Goal: Transaction & Acquisition: Book appointment/travel/reservation

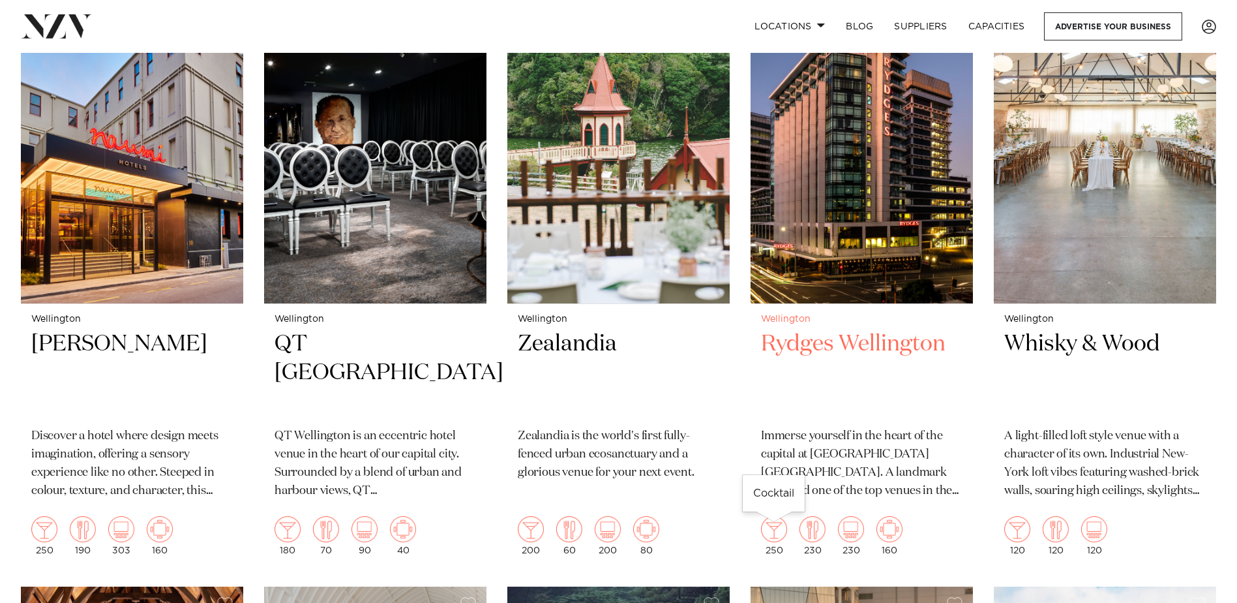
scroll to position [326, 0]
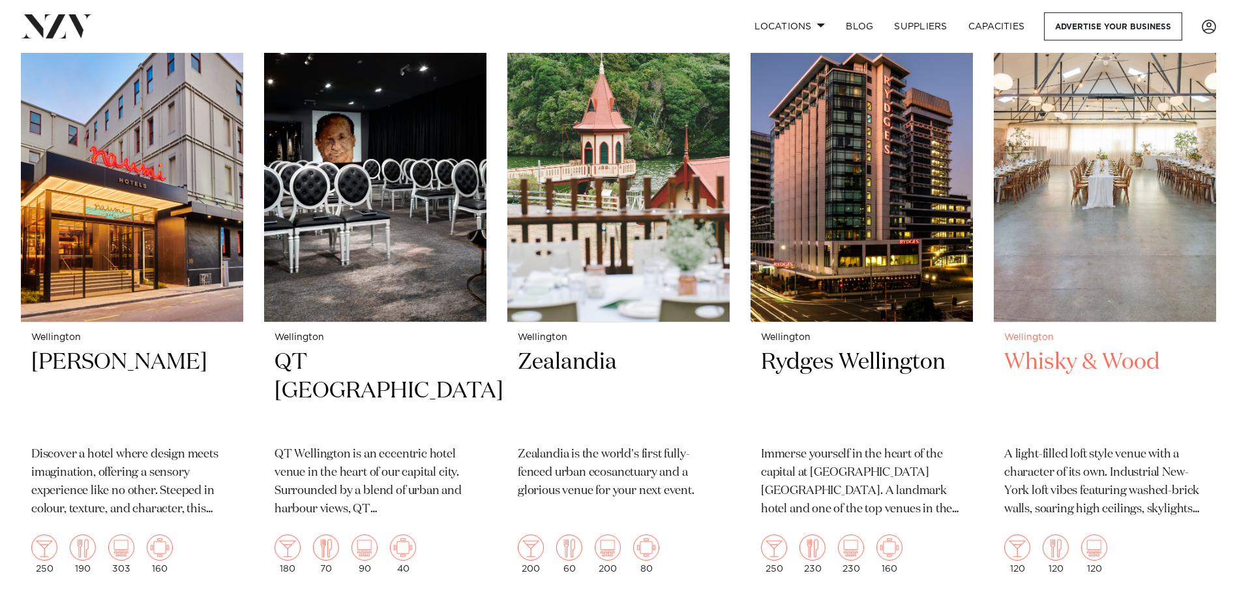
click at [1130, 360] on h2 "Whisky & Wood" at bounding box center [1105, 392] width 202 height 88
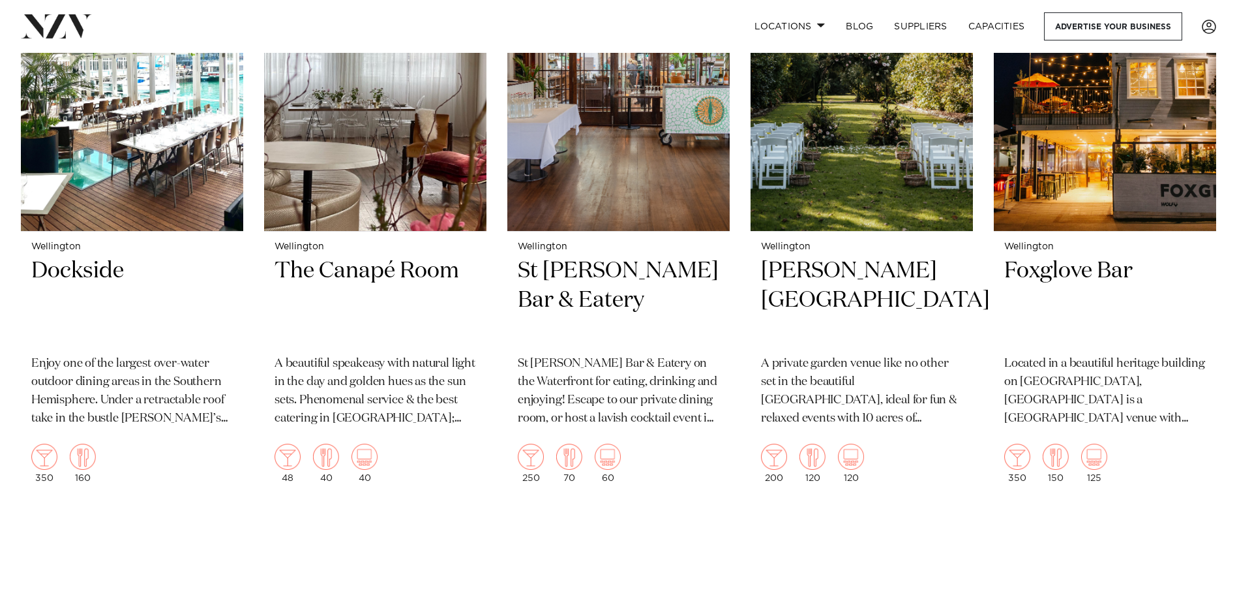
scroll to position [2756, 0]
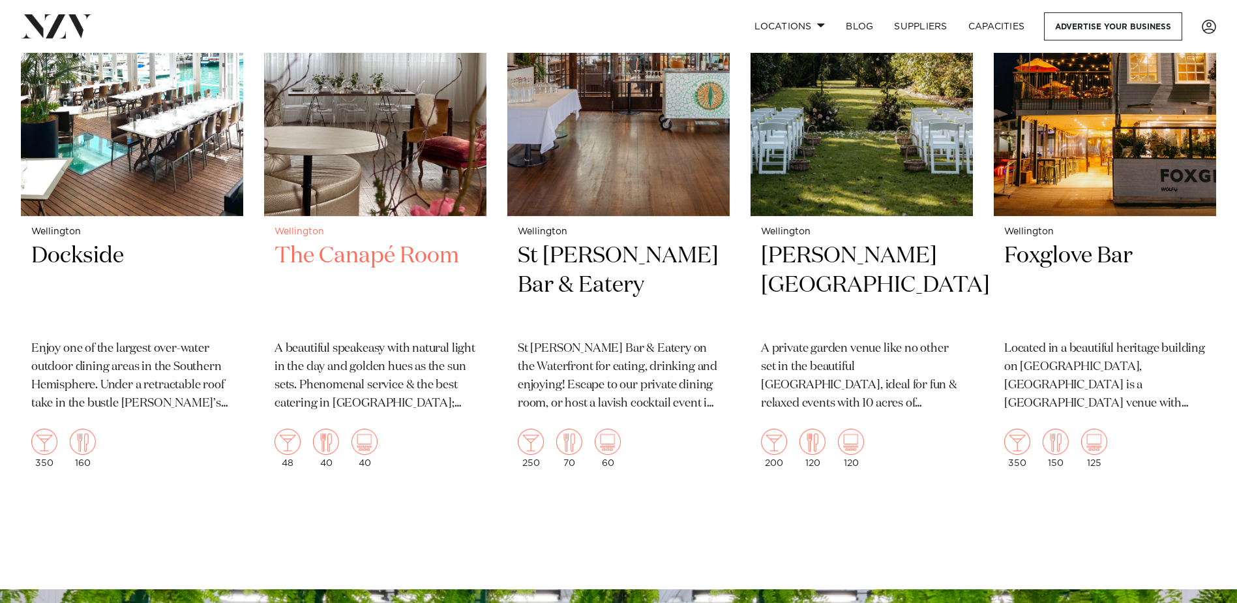
click at [384, 258] on h2 "The Canapé Room" at bounding box center [376, 285] width 202 height 88
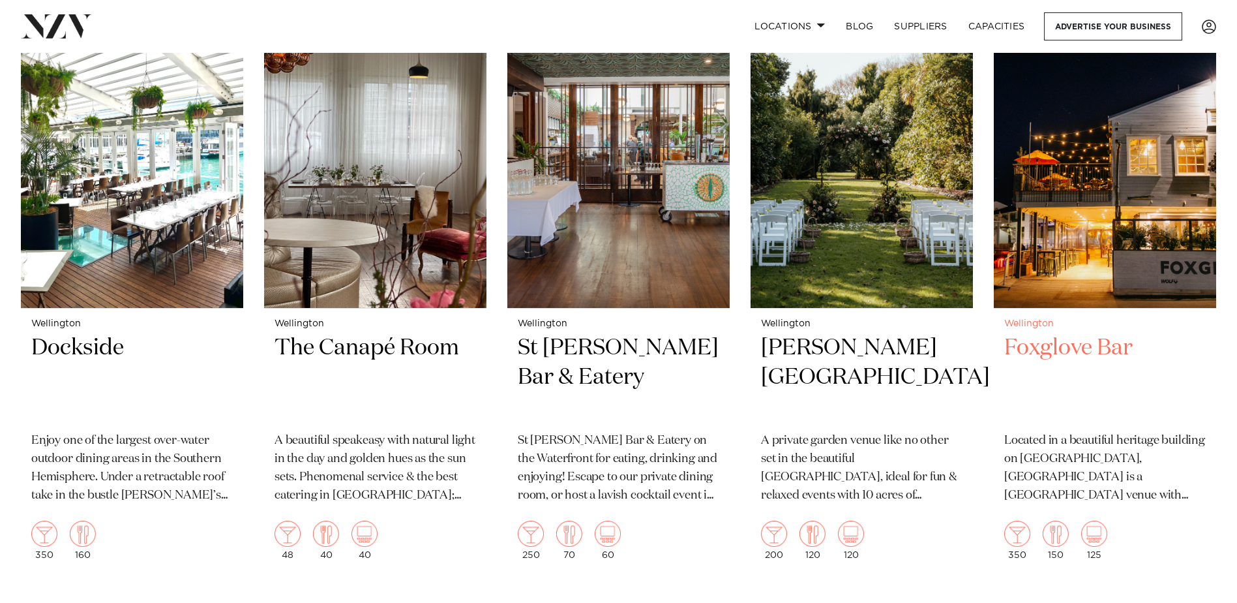
scroll to position [2690, 0]
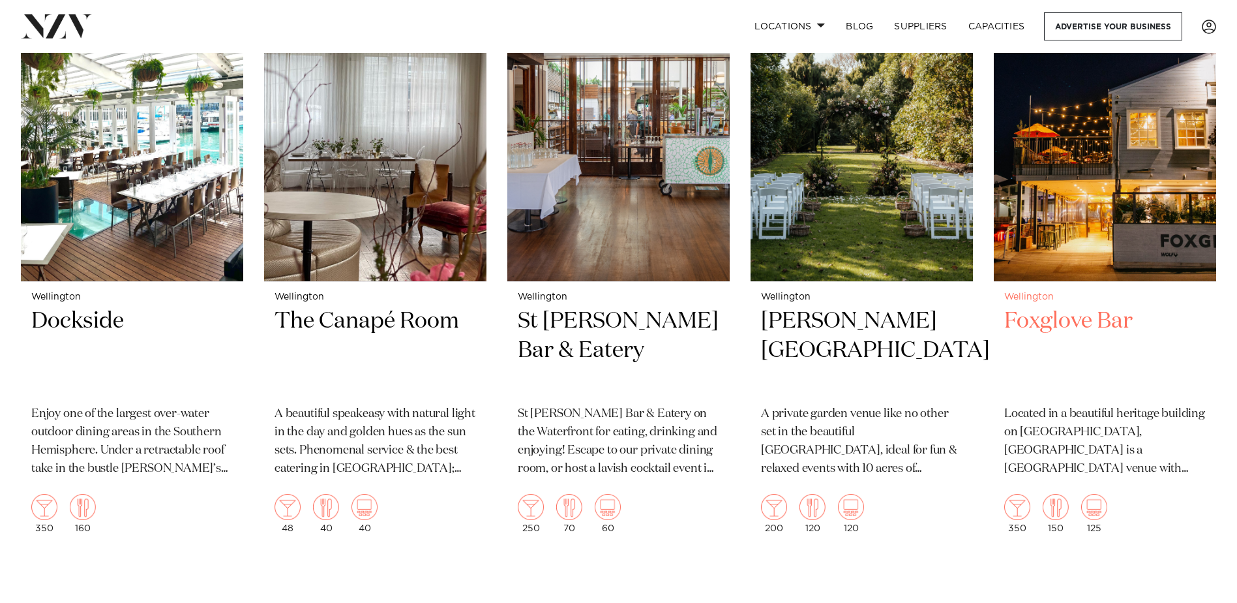
click at [1087, 324] on h2 "Foxglove Bar" at bounding box center [1105, 351] width 202 height 88
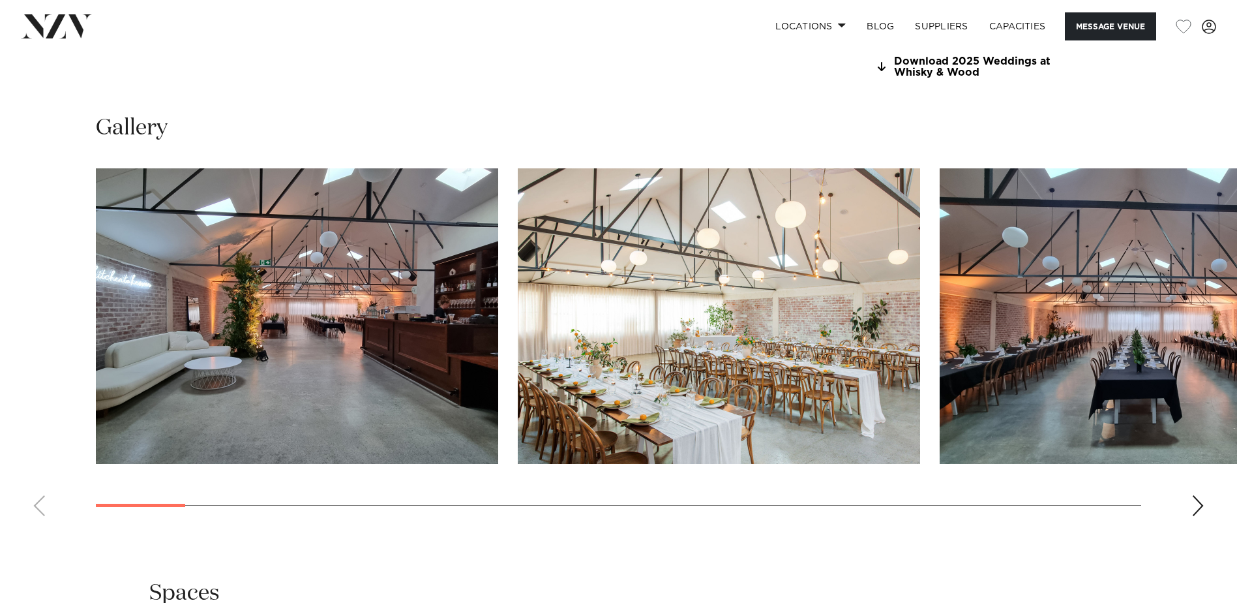
scroll to position [1370, 0]
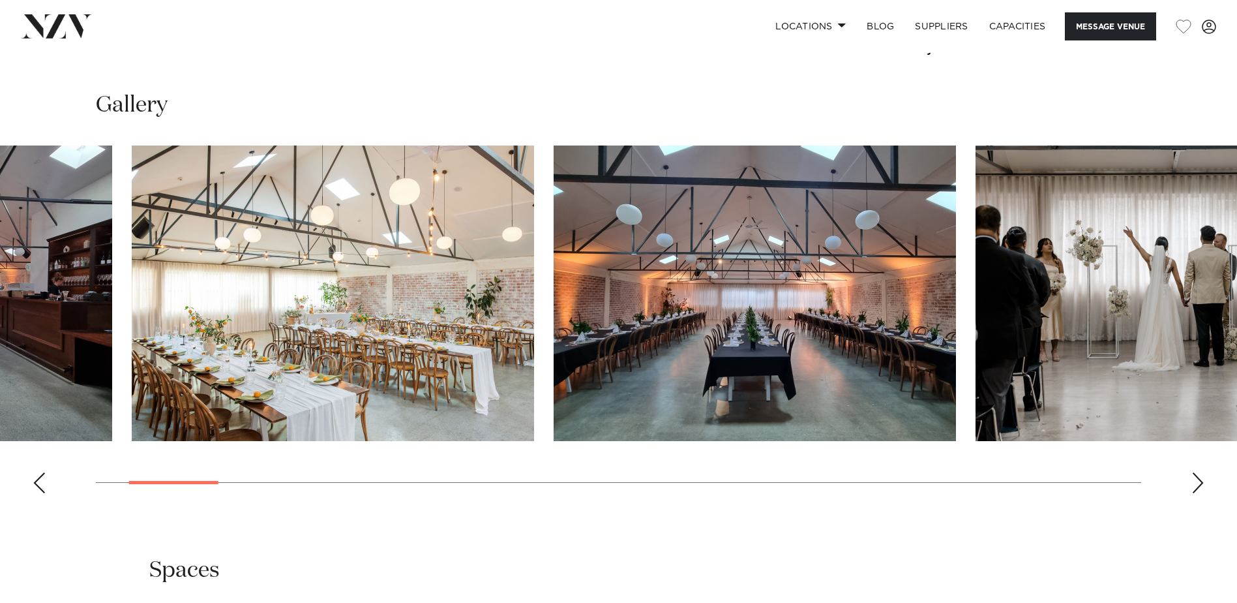
click at [660, 408] on img "3 / 29" at bounding box center [755, 292] width 402 height 295
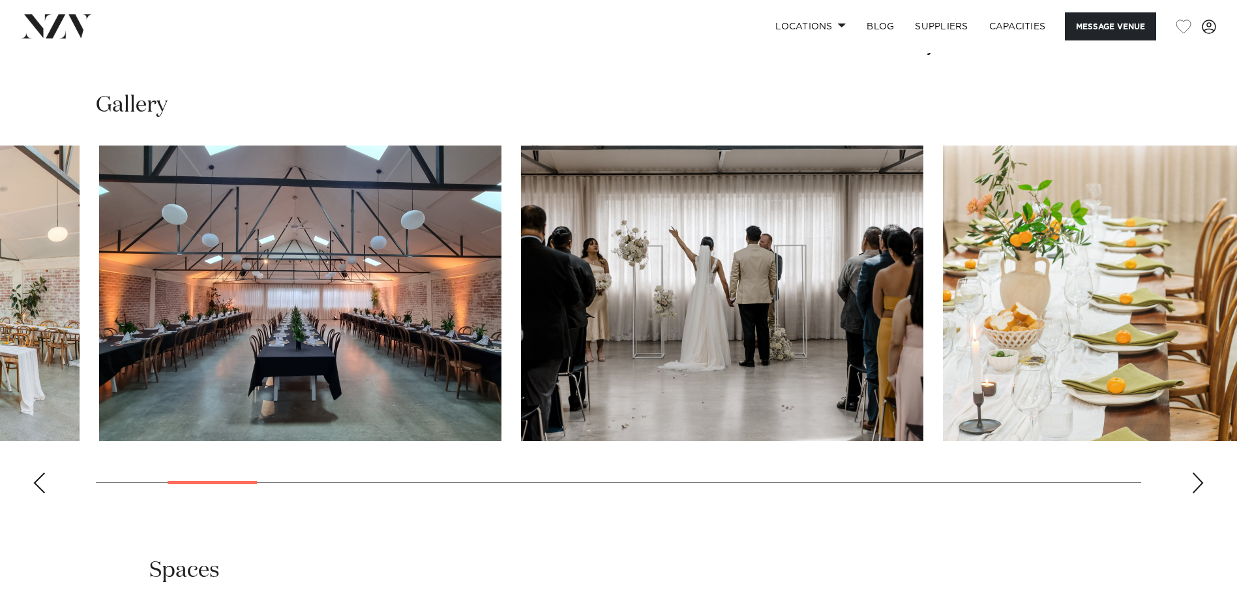
click at [0, 0] on slot at bounding box center [0, 0] width 0 height 0
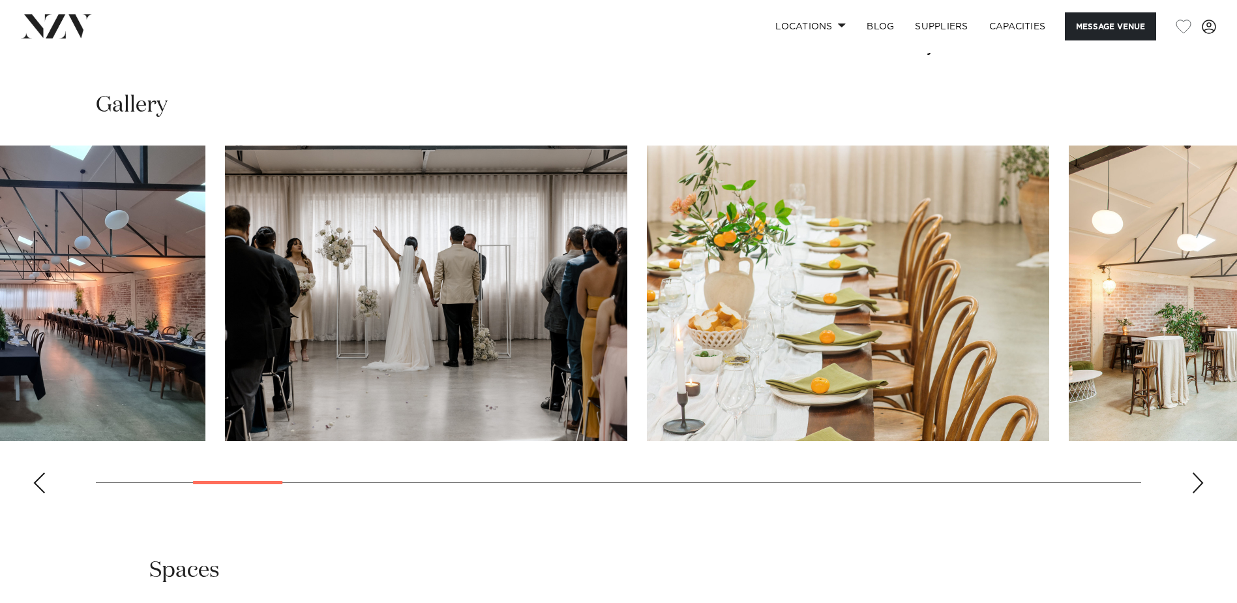
click at [747, 392] on img "5 / 29" at bounding box center [848, 292] width 402 height 295
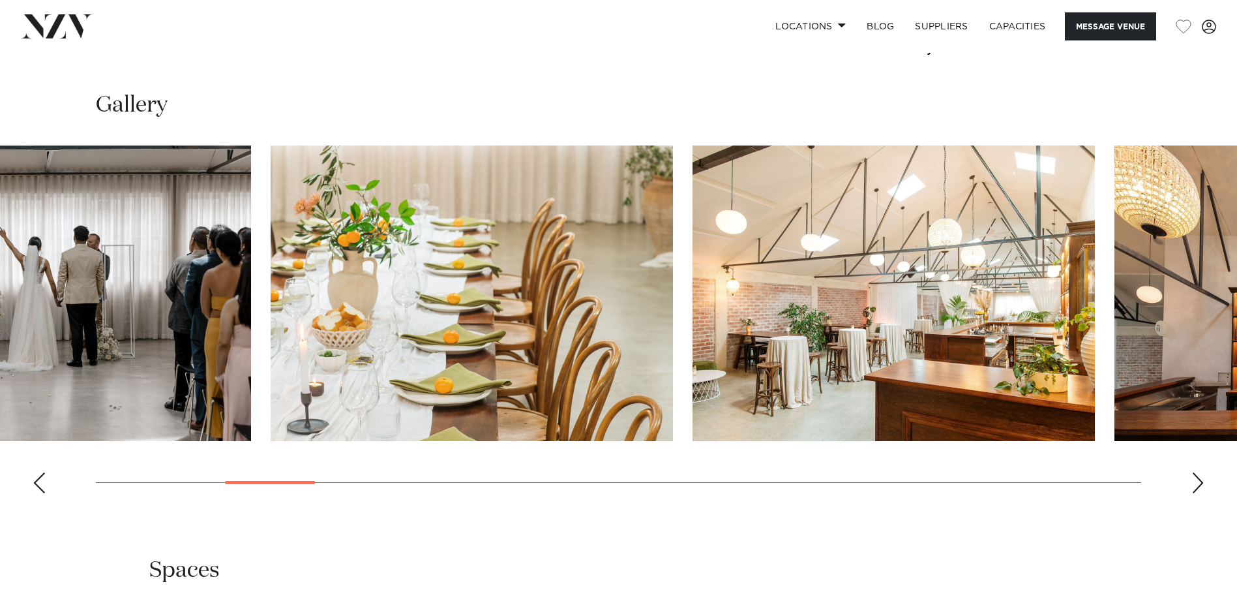
click at [468, 474] on swiper-container at bounding box center [618, 324] width 1237 height 358
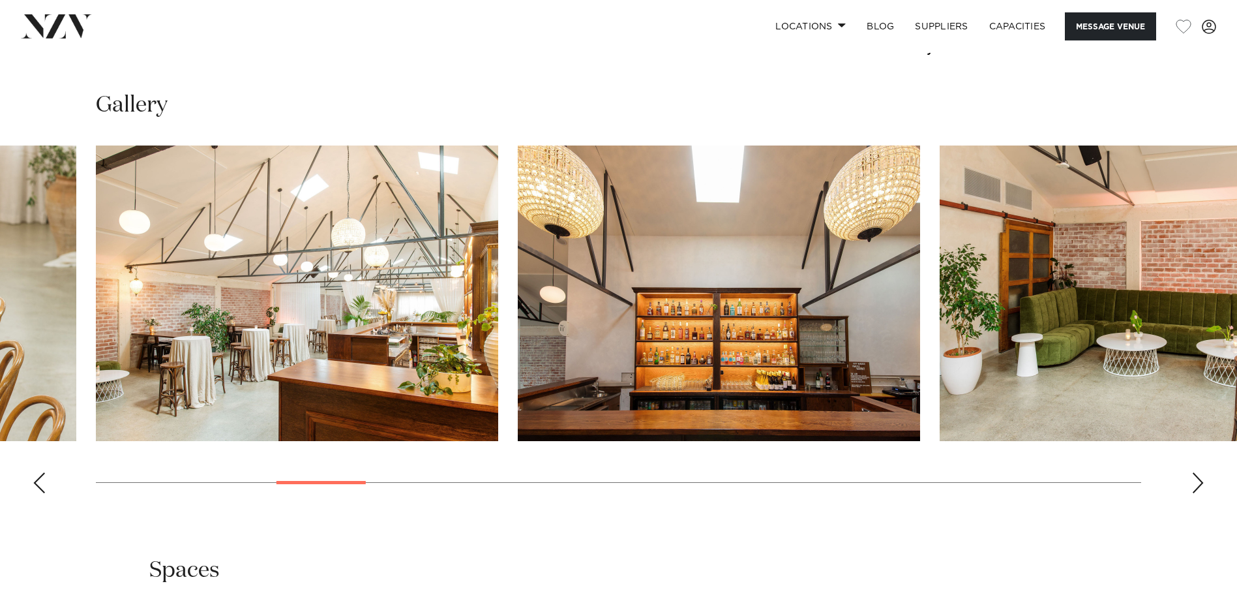
click at [543, 457] on swiper-container at bounding box center [618, 324] width 1237 height 358
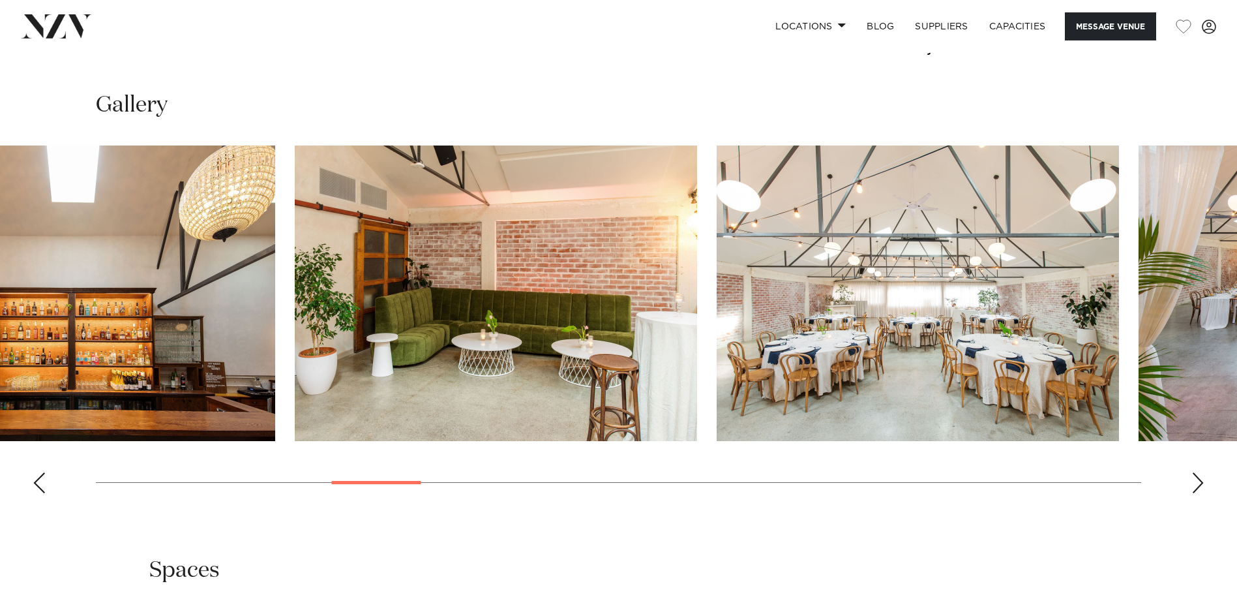
click at [572, 445] on swiper-container at bounding box center [618, 324] width 1237 height 358
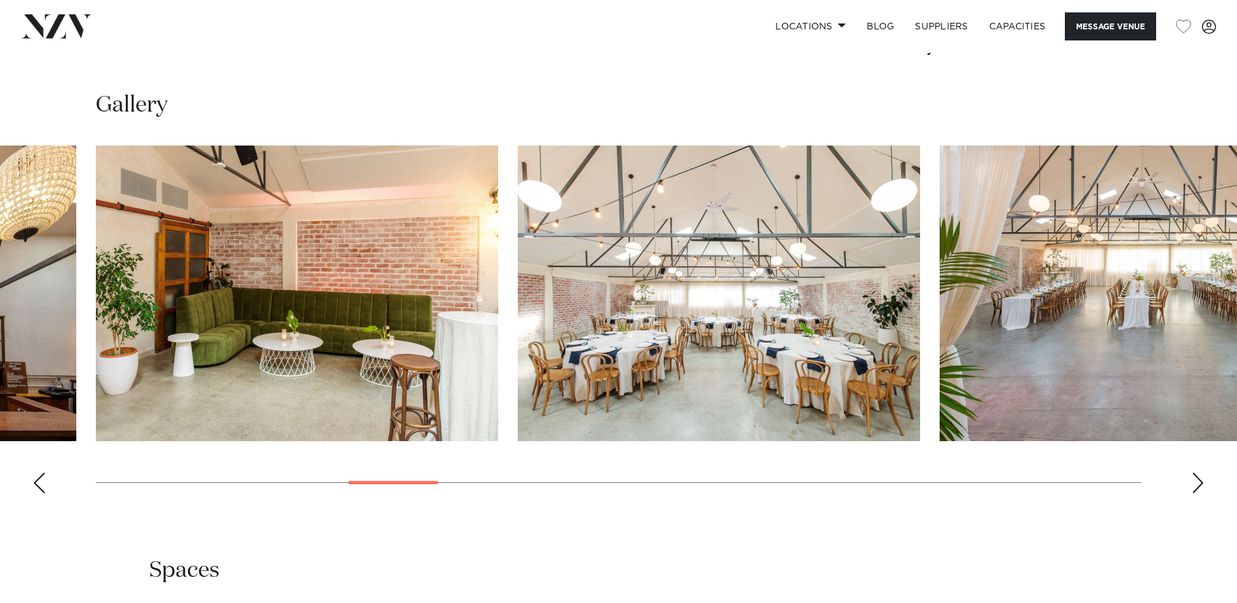
click at [518, 415] on img "9 / 29" at bounding box center [719, 292] width 402 height 295
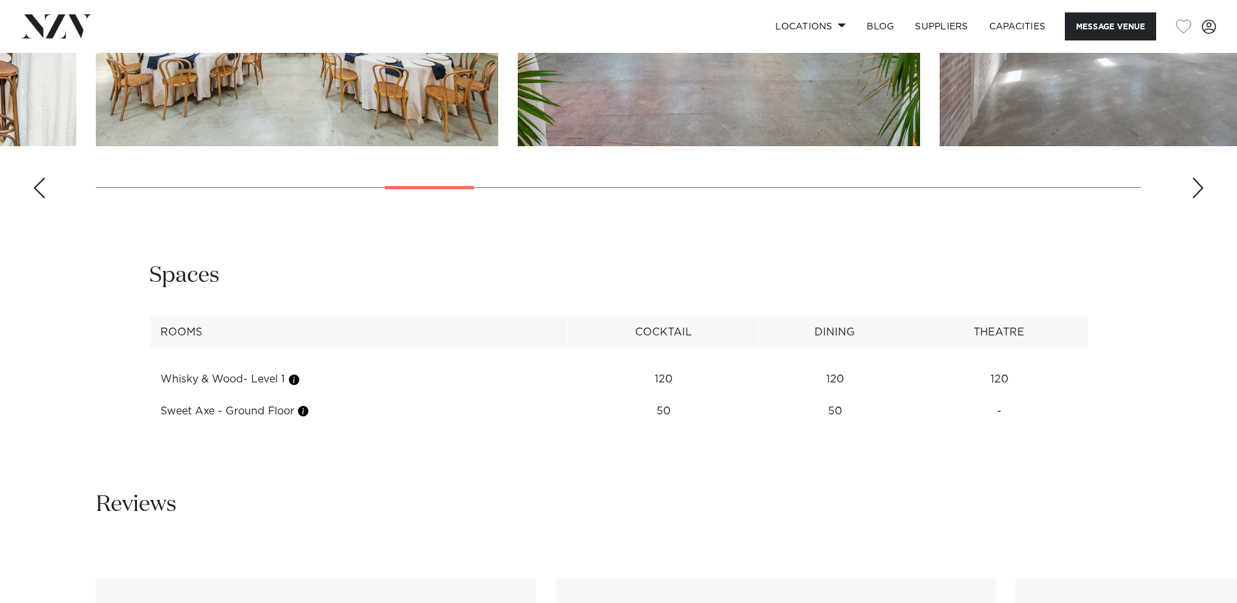
scroll to position [1304, 0]
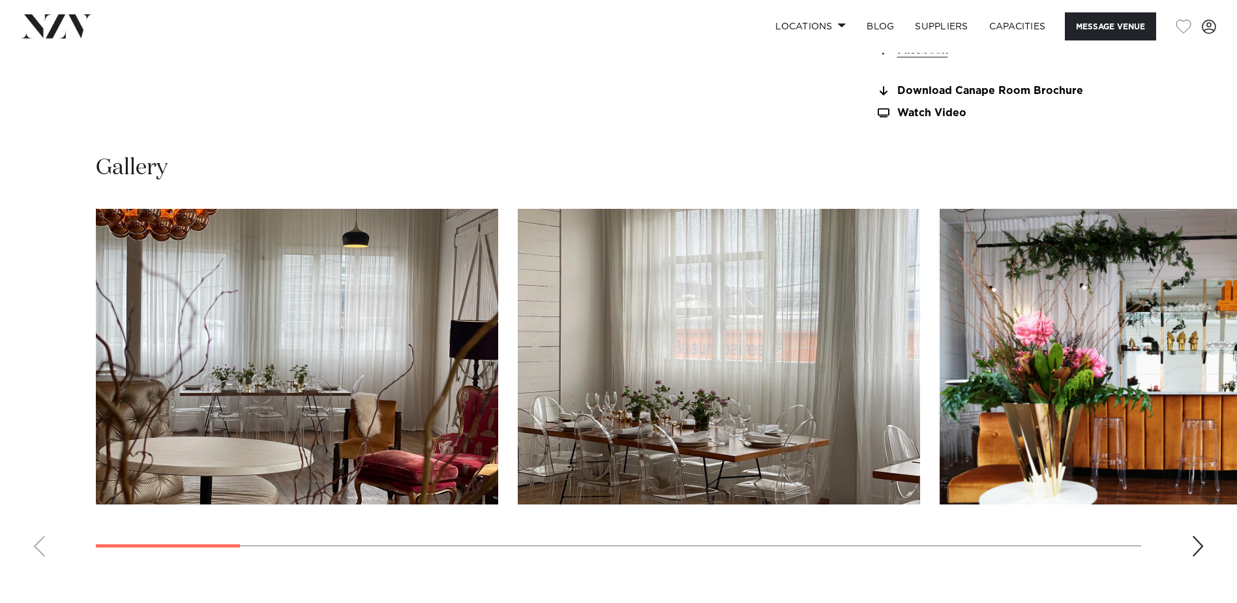
scroll to position [1239, 0]
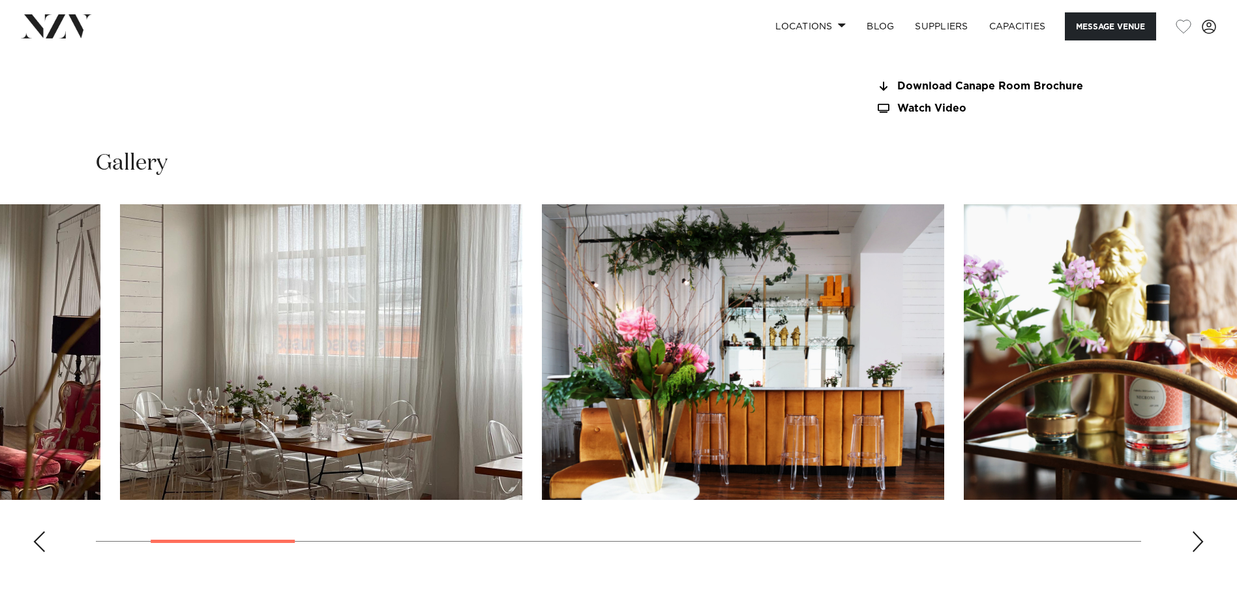
click at [154, 314] on img "2 / 18" at bounding box center [321, 351] width 402 height 295
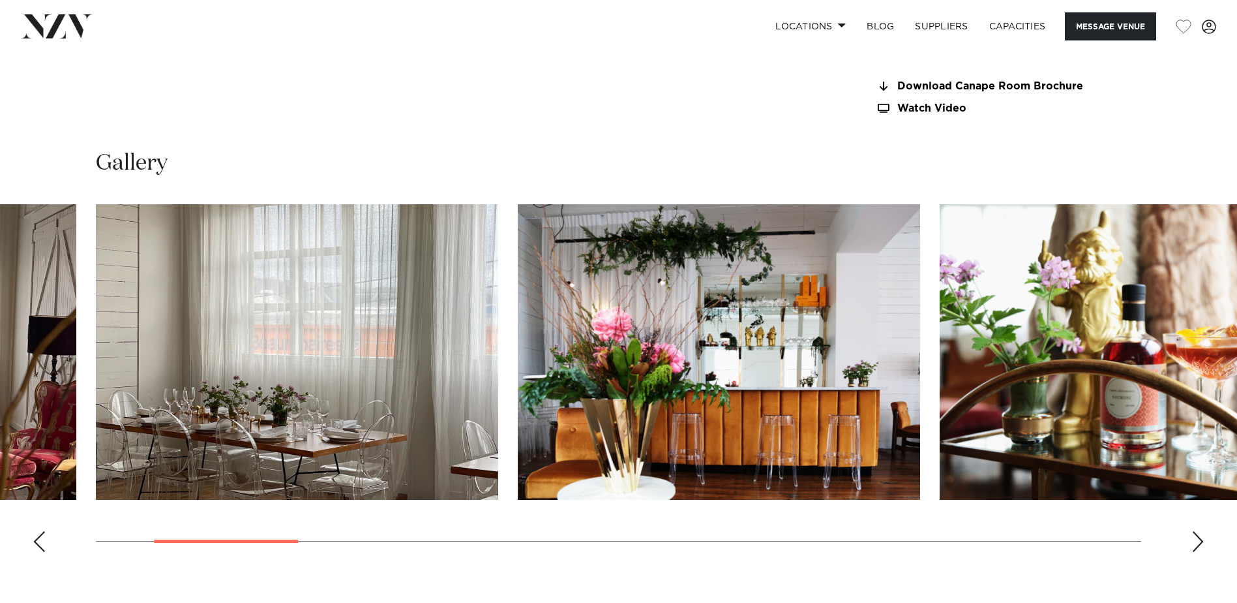
click at [518, 310] on img "3 / 18" at bounding box center [719, 351] width 402 height 295
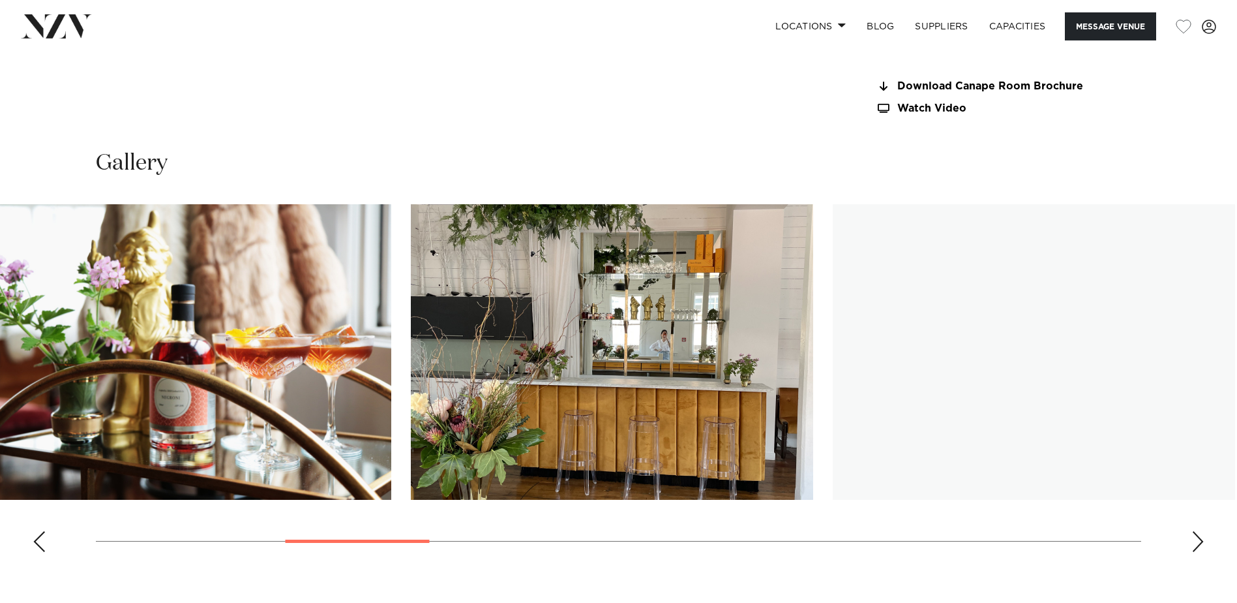
click at [610, 307] on img "5 / 18" at bounding box center [612, 351] width 402 height 295
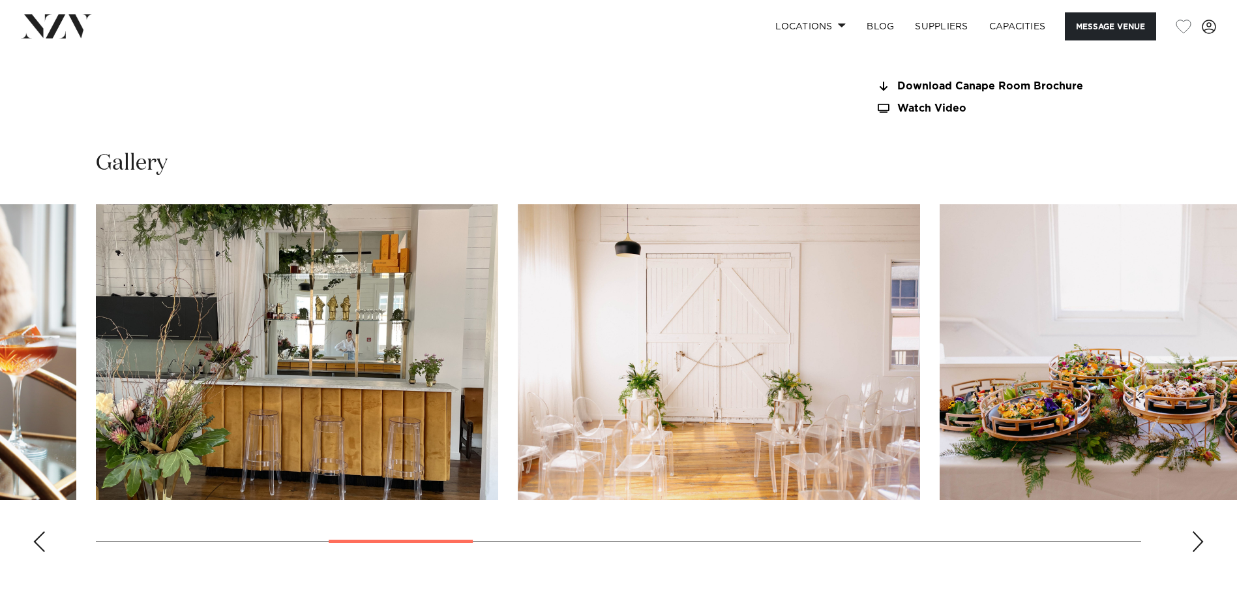
click at [940, 310] on img "7 / 18" at bounding box center [1141, 351] width 402 height 295
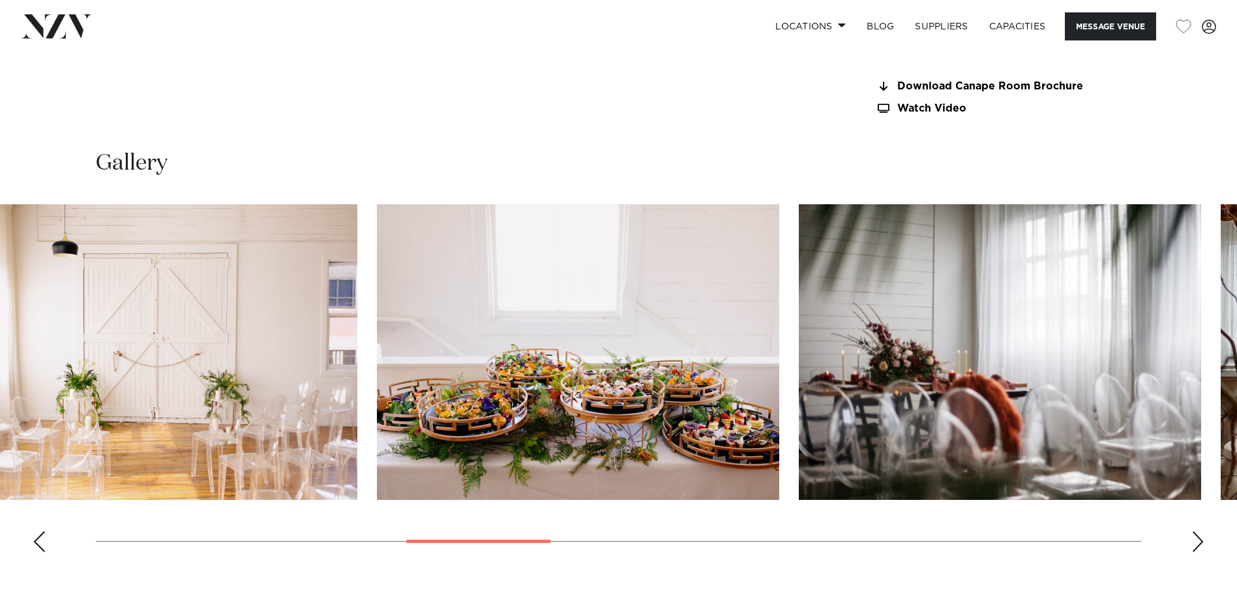
click at [799, 295] on img "8 / 18" at bounding box center [1000, 351] width 402 height 295
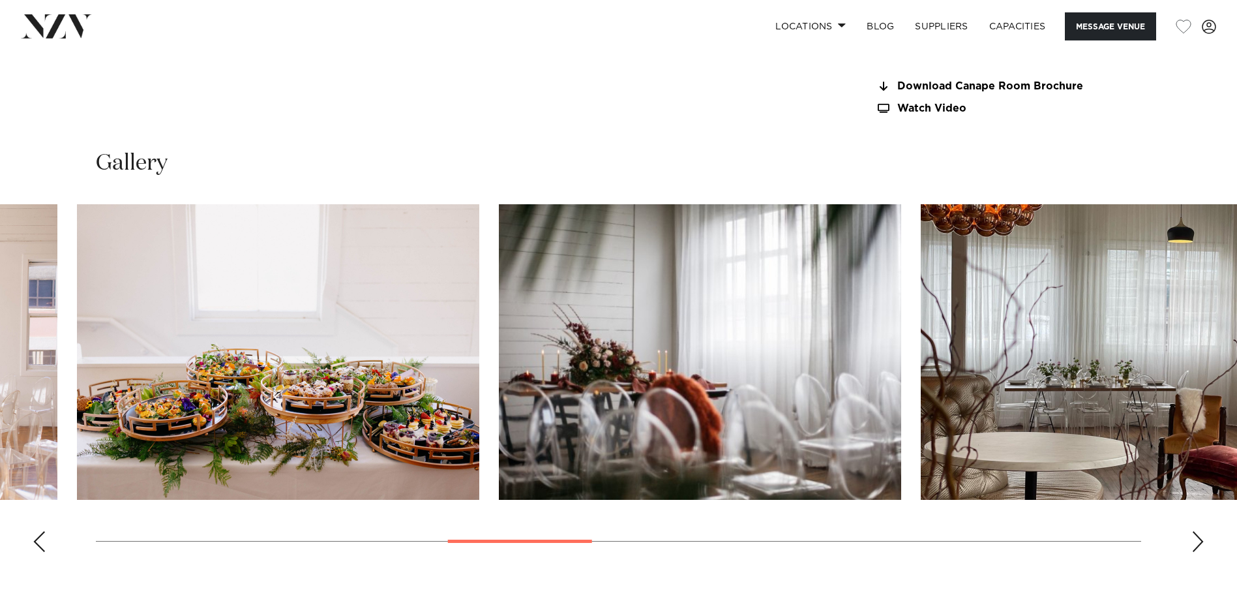
click at [921, 298] on img "9 / 18" at bounding box center [1122, 351] width 402 height 295
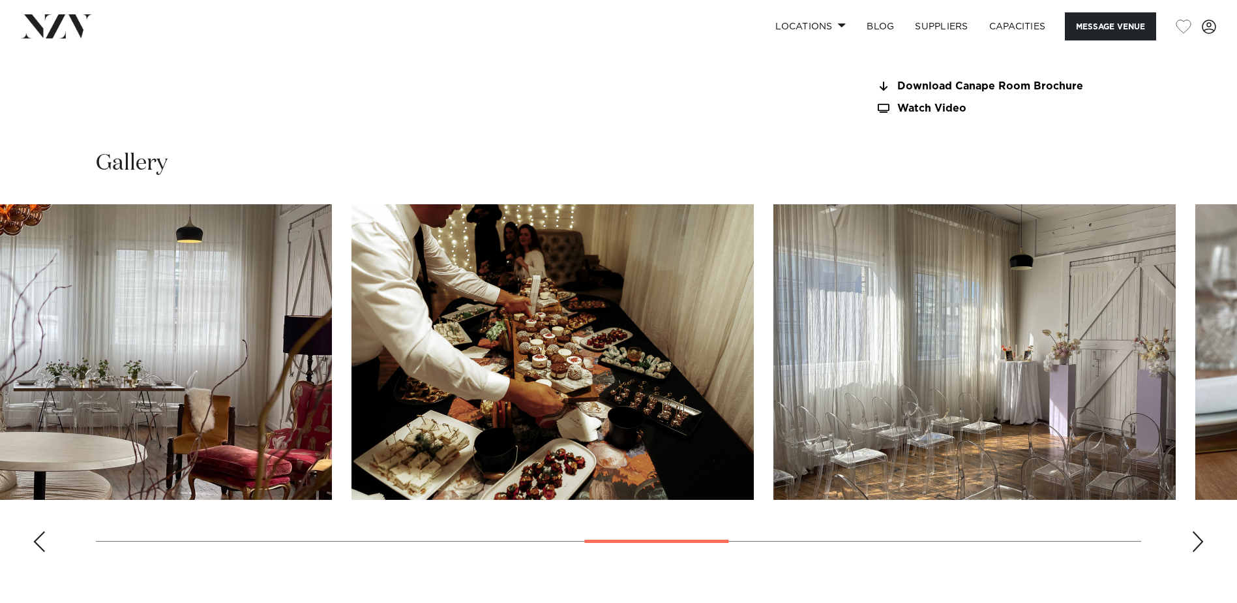
click at [774, 290] on img "11 / 18" at bounding box center [975, 351] width 402 height 295
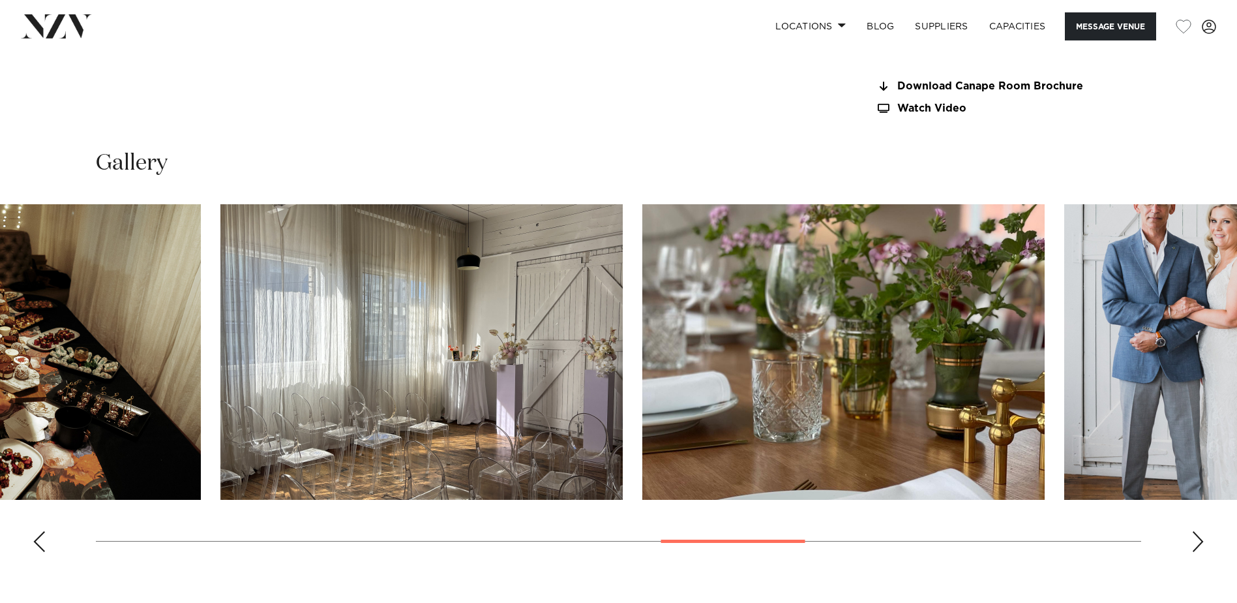
click at [642, 347] on img "12 / 18" at bounding box center [843, 351] width 402 height 295
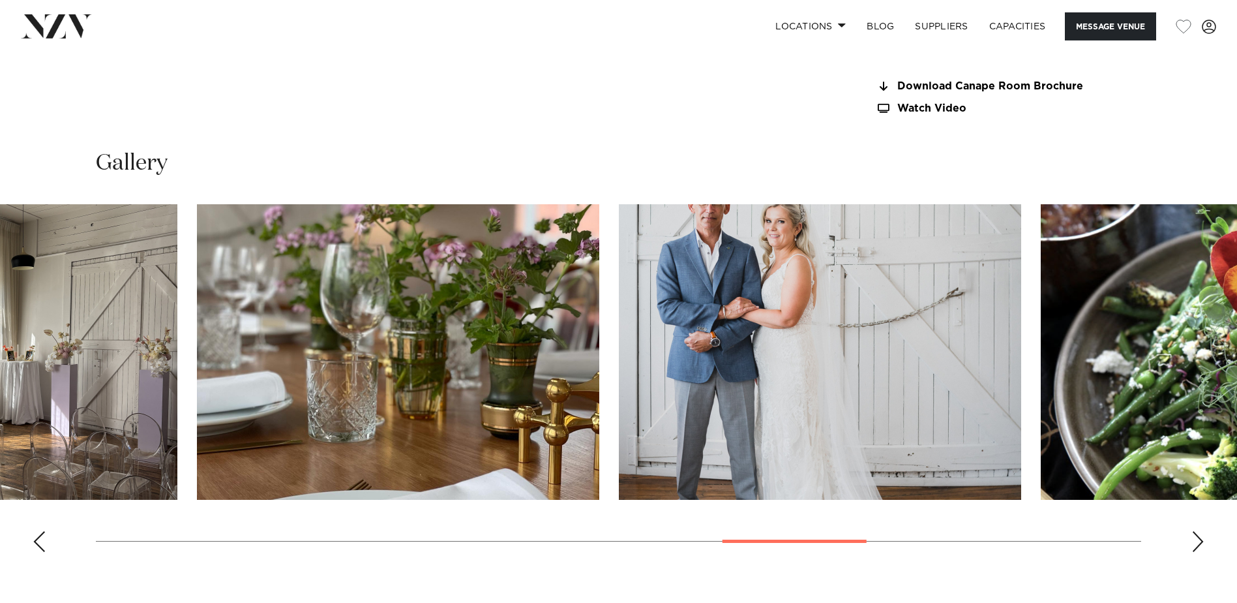
click at [773, 331] on img "13 / 18" at bounding box center [820, 351] width 402 height 295
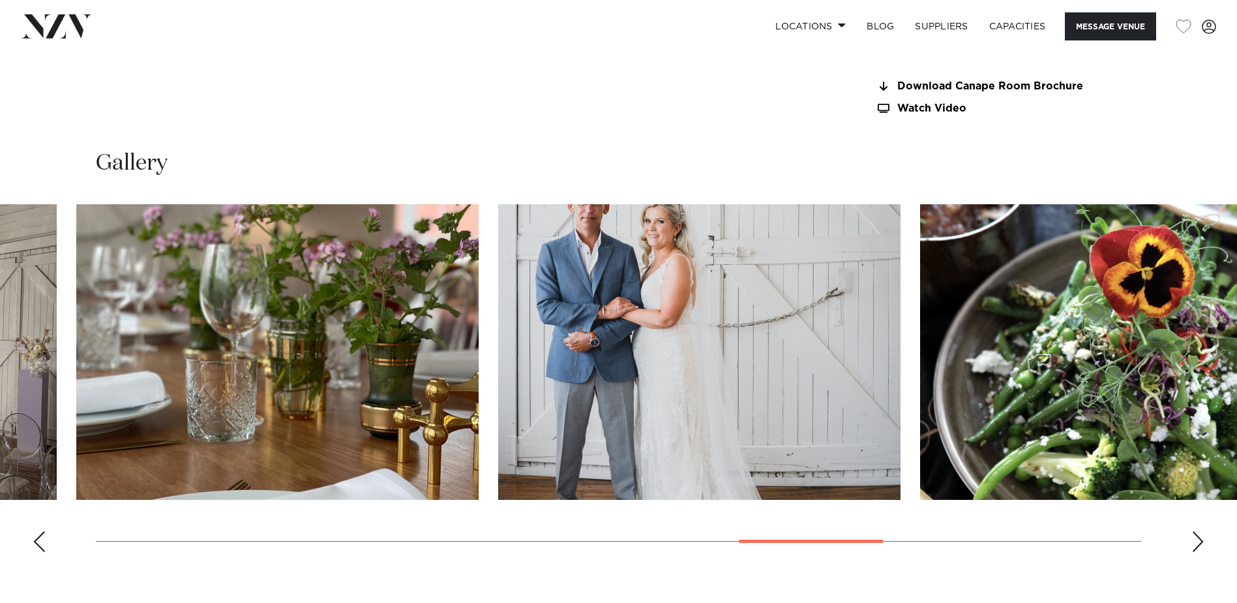
click at [920, 352] on img "14 / 18" at bounding box center [1121, 351] width 402 height 295
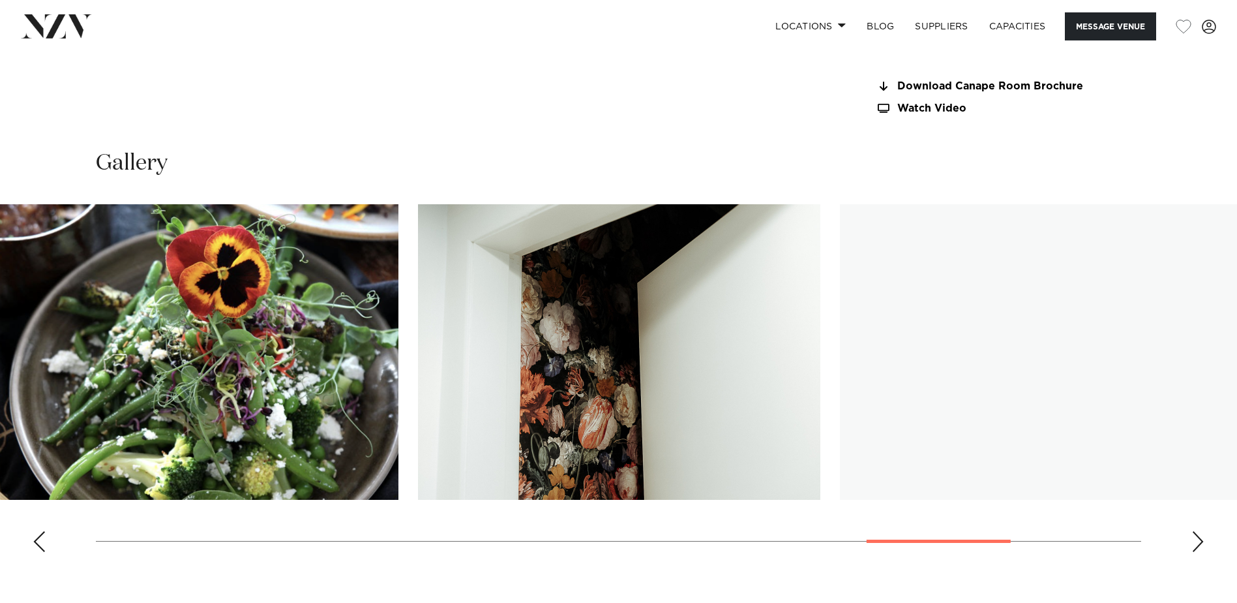
click at [840, 372] on img "16 / 18" at bounding box center [1041, 351] width 402 height 295
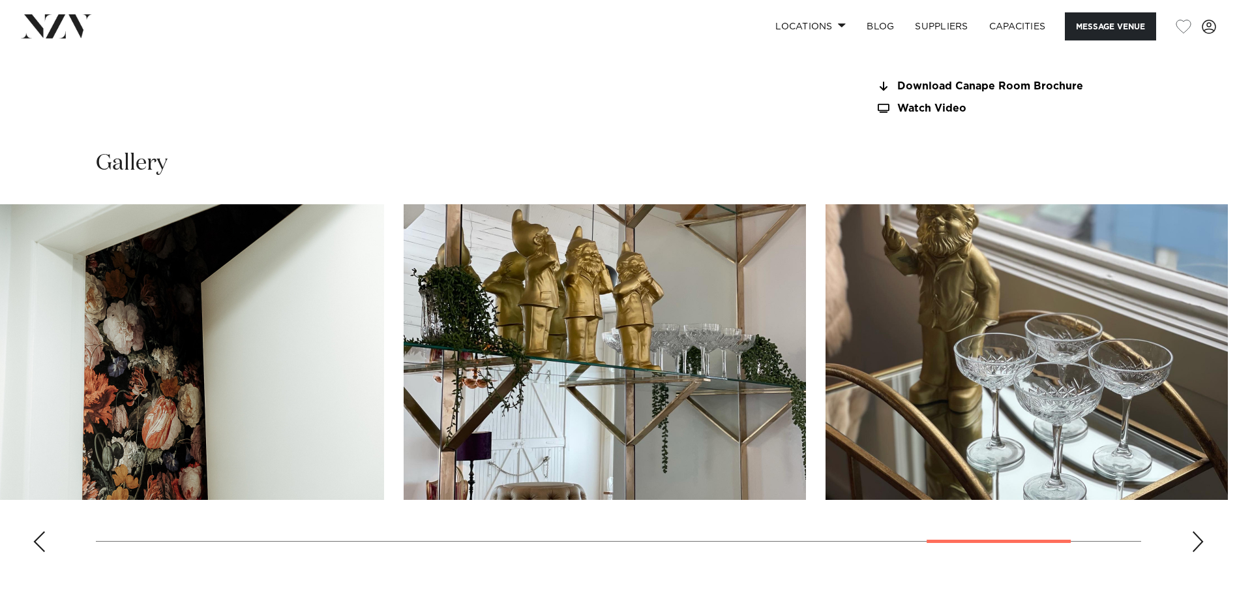
click at [826, 403] on img "17 / 18" at bounding box center [1027, 351] width 402 height 295
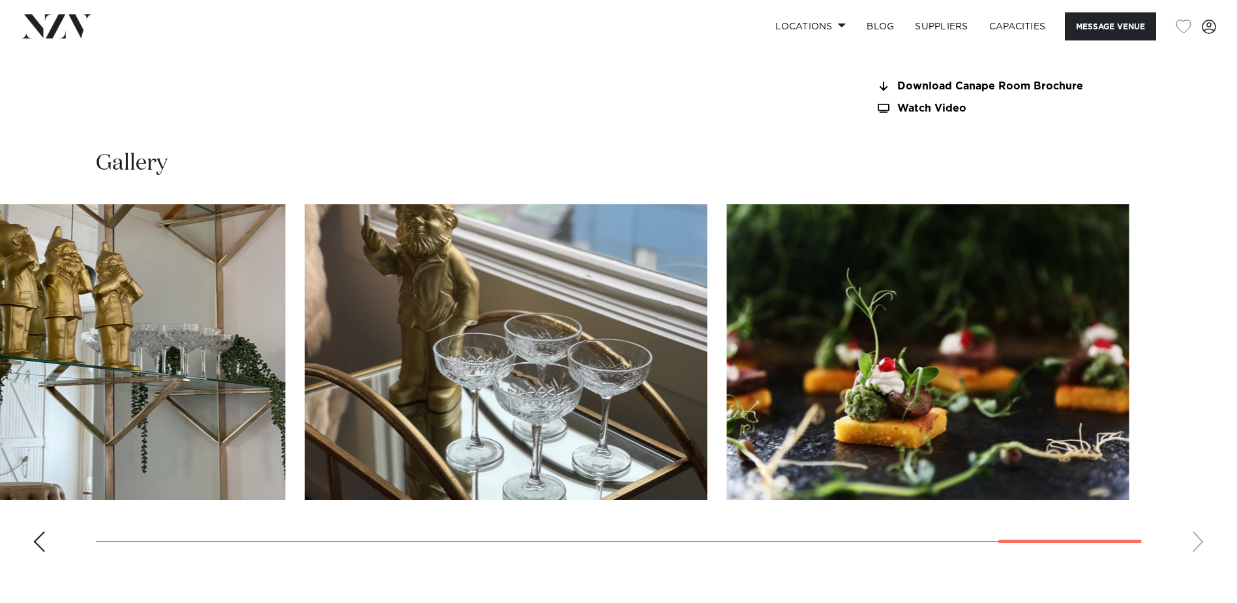
click at [0, 0] on slot at bounding box center [0, 0] width 0 height 0
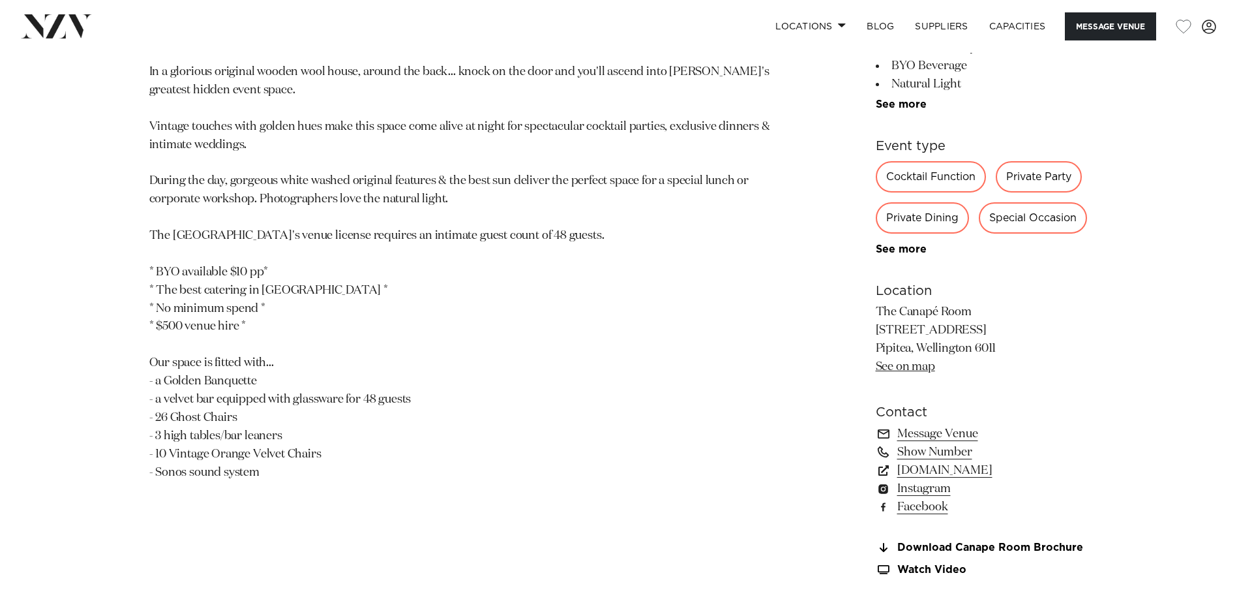
scroll to position [717, 0]
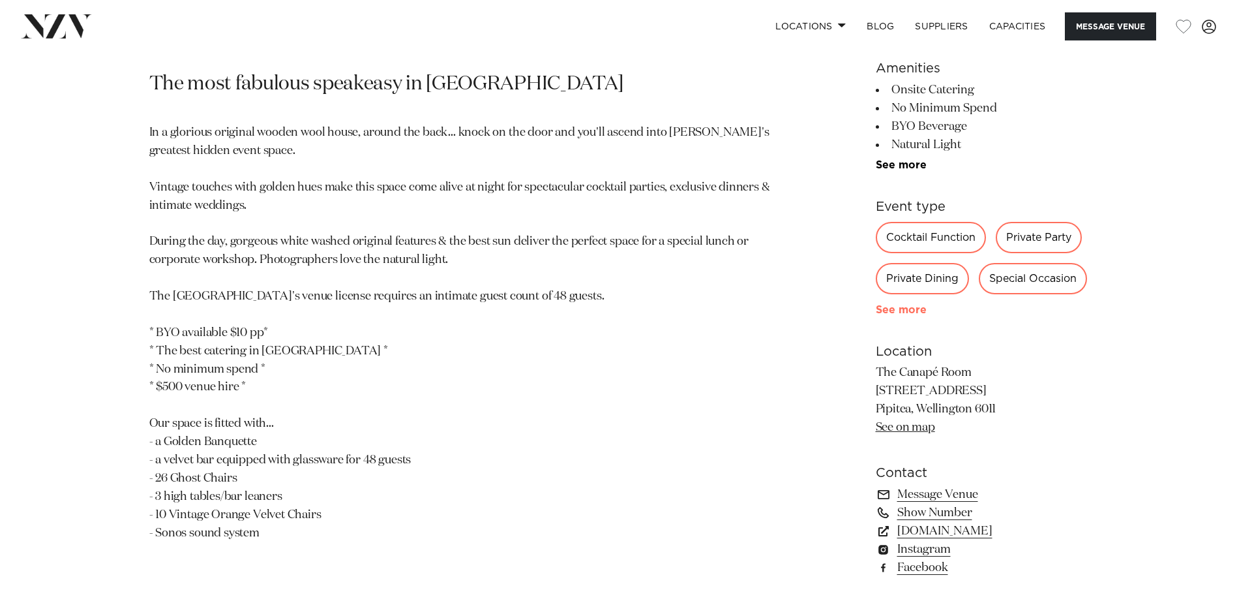
click at [914, 310] on link "See more" at bounding box center [927, 310] width 102 height 10
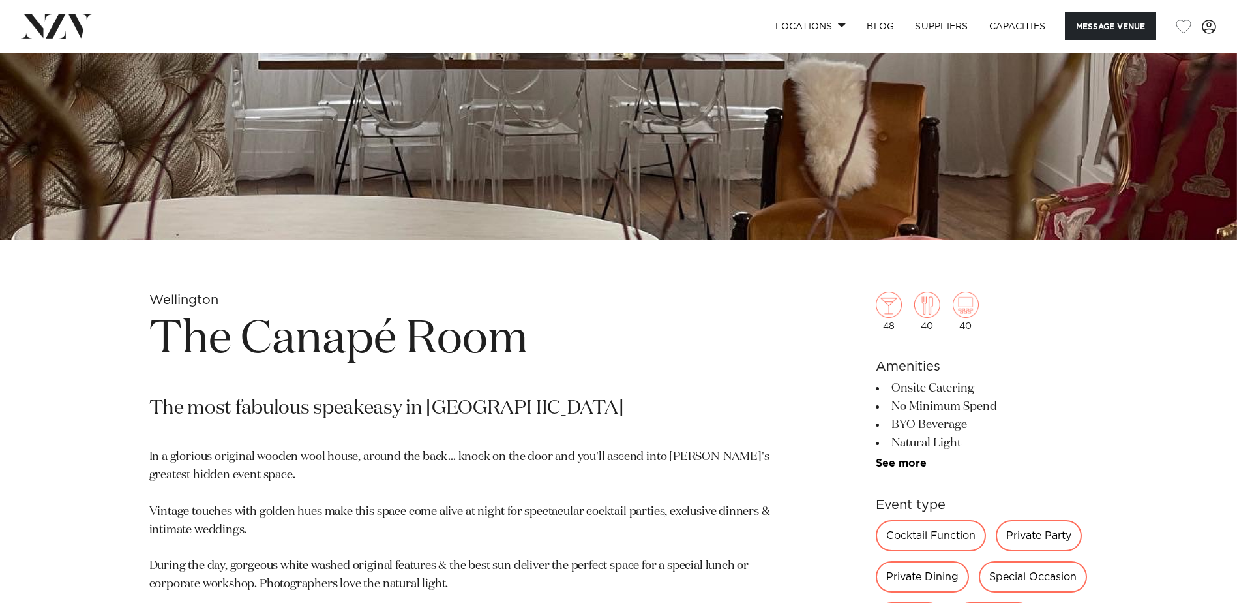
scroll to position [391, 0]
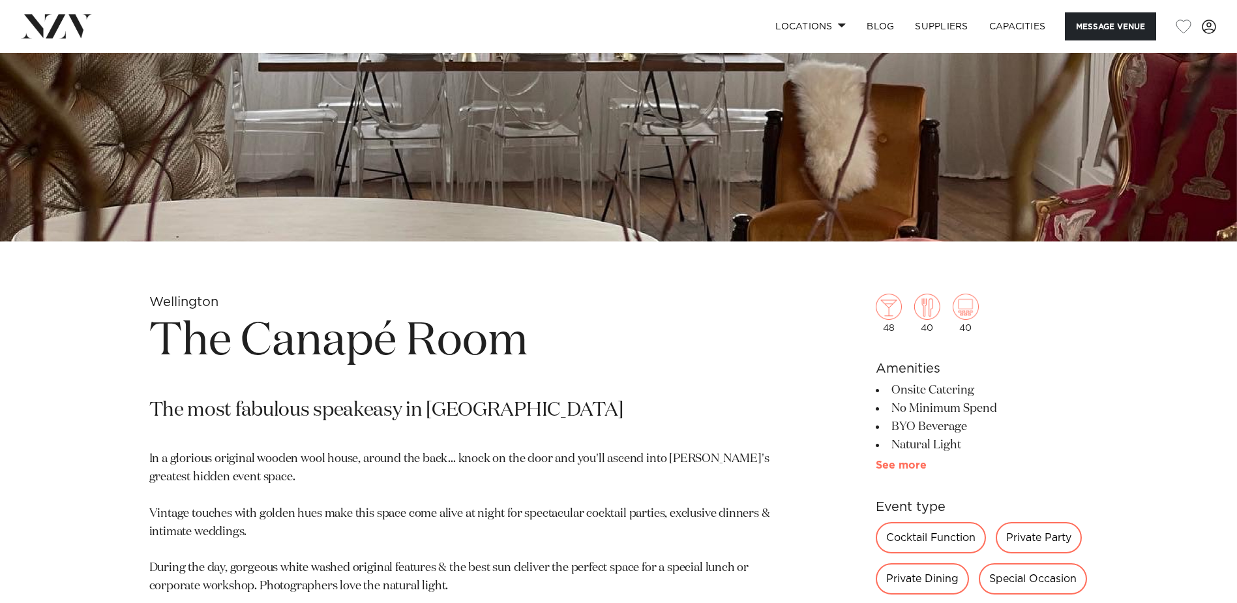
click at [903, 462] on link "See more" at bounding box center [927, 465] width 102 height 10
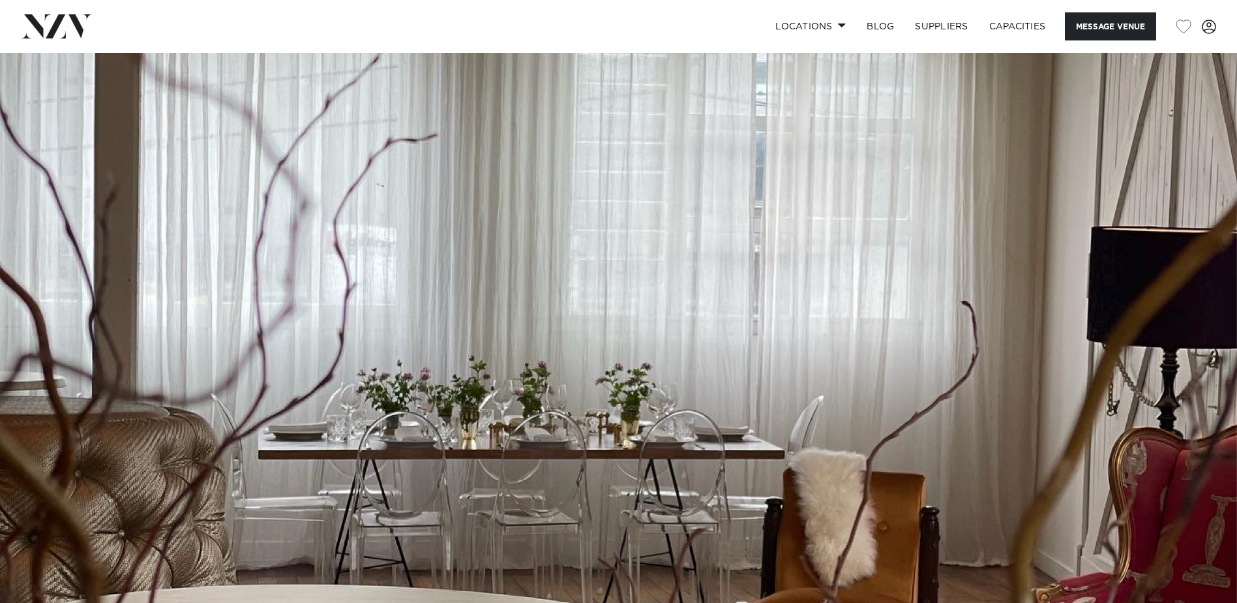
scroll to position [0, 0]
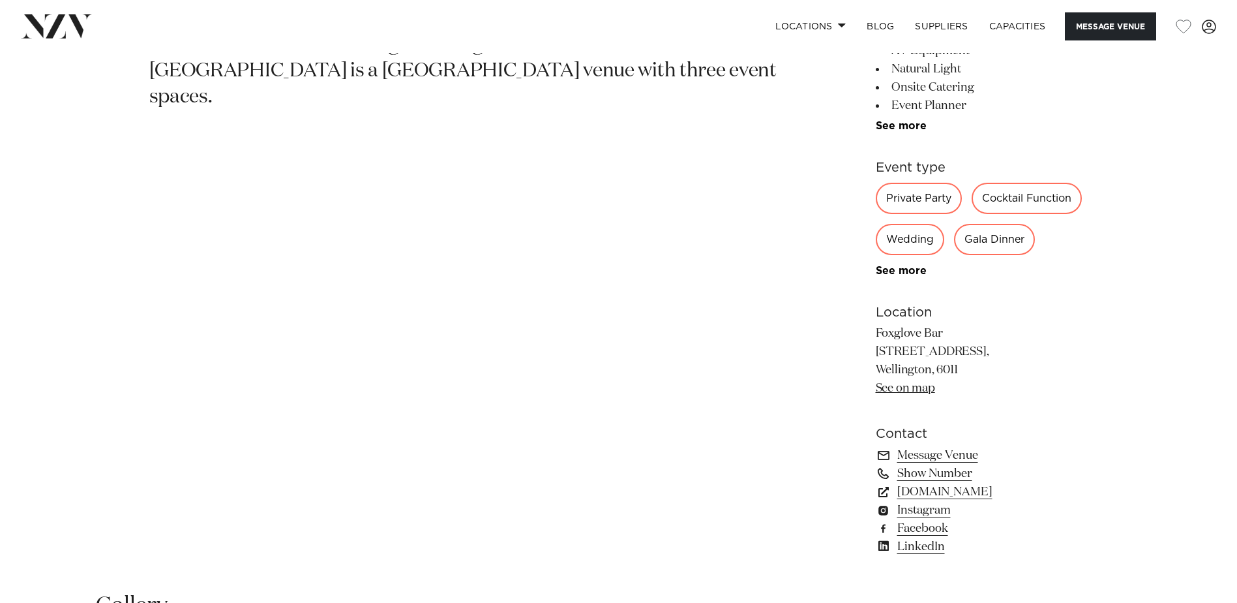
scroll to position [701, 0]
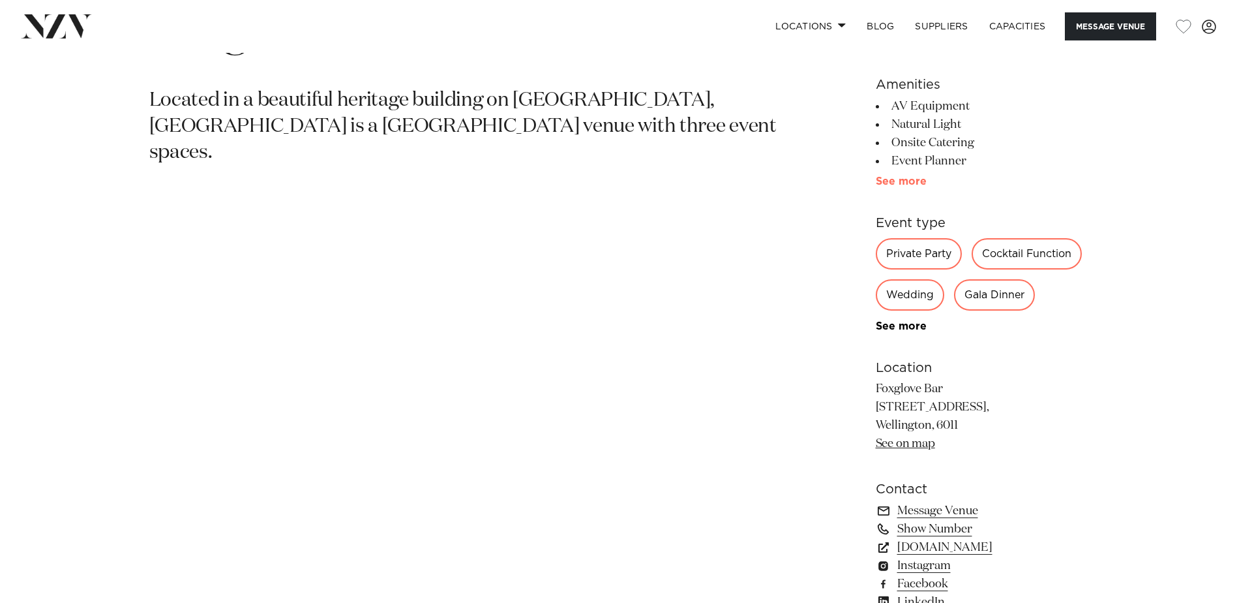
click at [901, 177] on link "See more" at bounding box center [927, 181] width 102 height 10
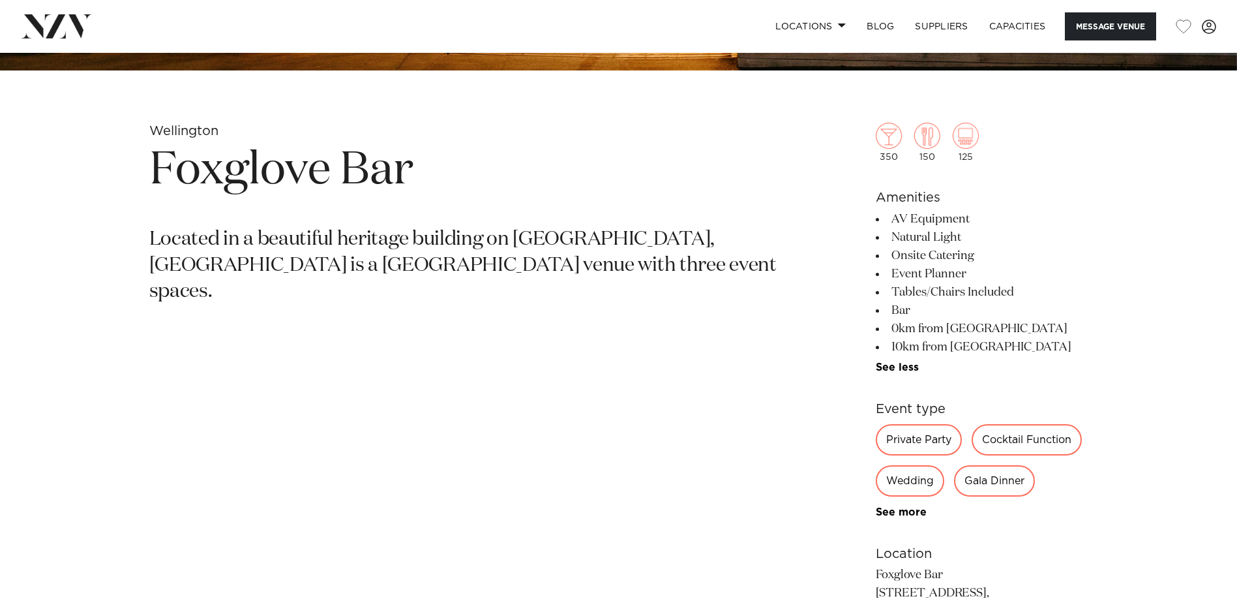
scroll to position [310, 0]
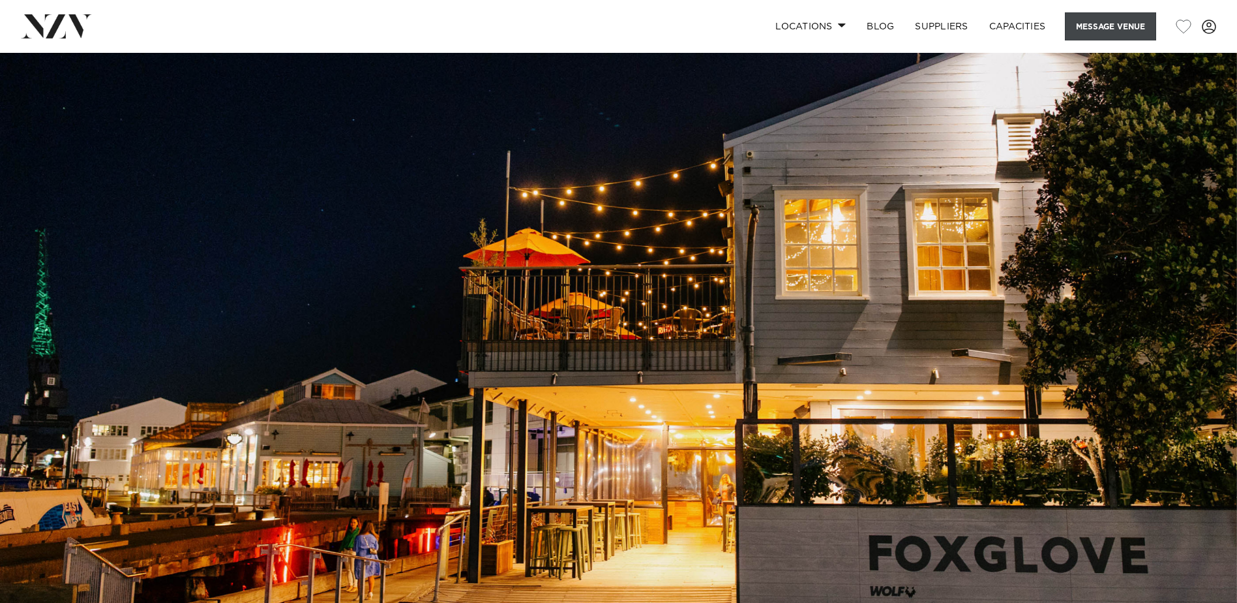
click at [1139, 20] on button "Message Venue" at bounding box center [1110, 26] width 91 height 28
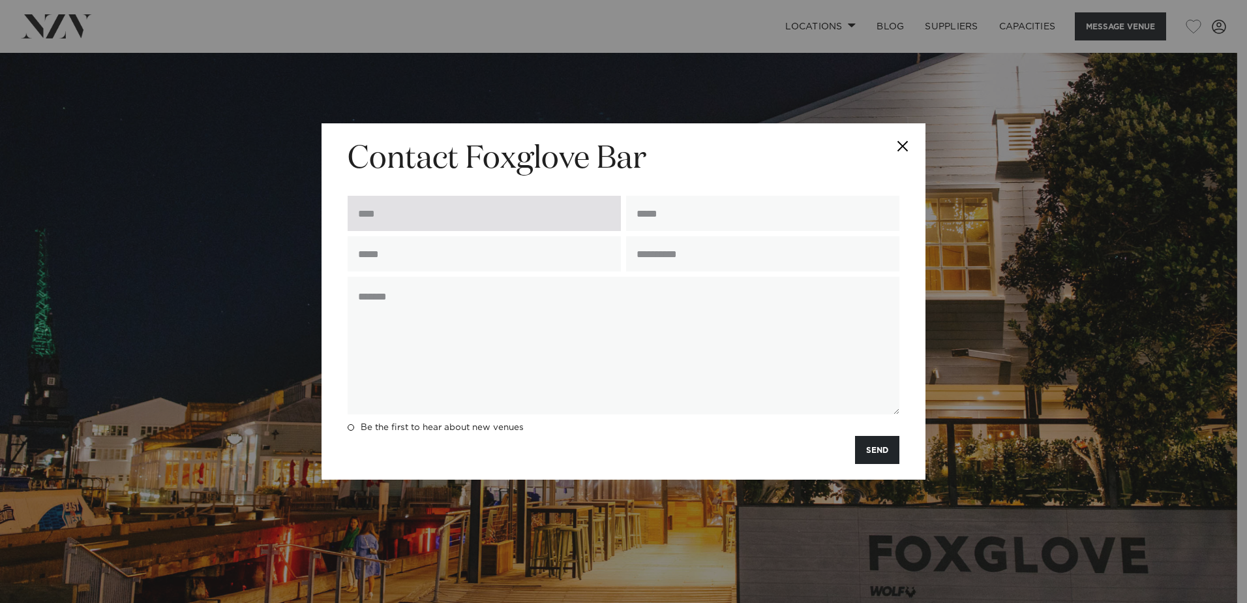
click at [503, 216] on input "text" at bounding box center [484, 213] width 273 height 35
click at [515, 212] on input "text" at bounding box center [484, 213] width 273 height 35
type input "**********"
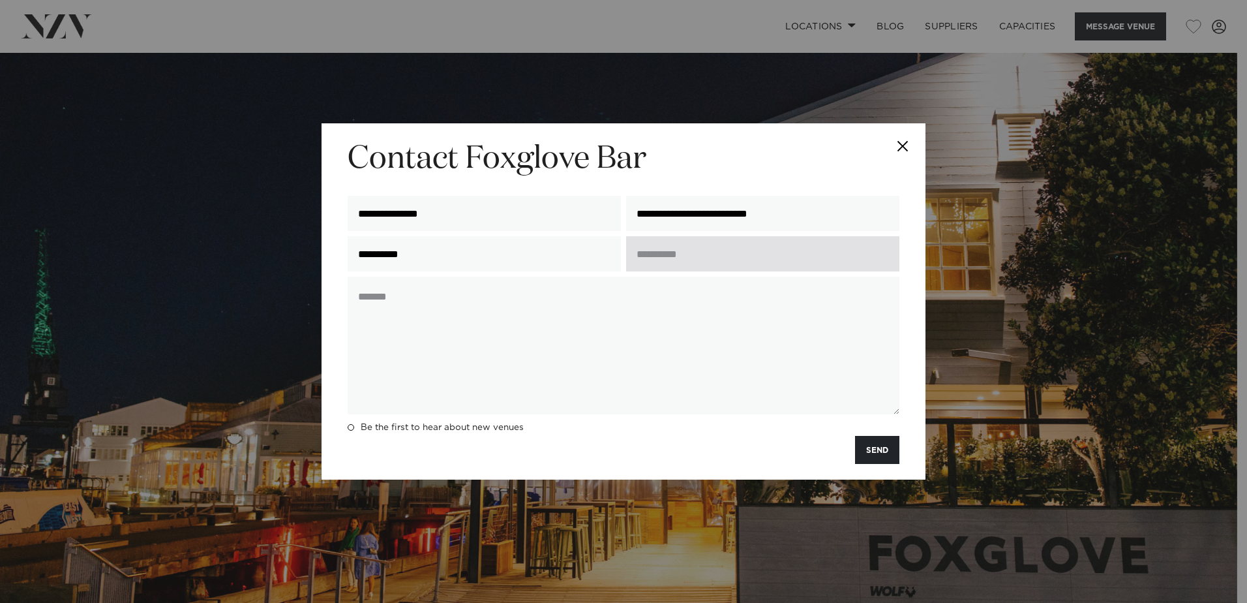
click at [689, 263] on input "text" at bounding box center [762, 253] width 273 height 35
click at [654, 261] on input "text" at bounding box center [762, 253] width 273 height 35
type input "**********"
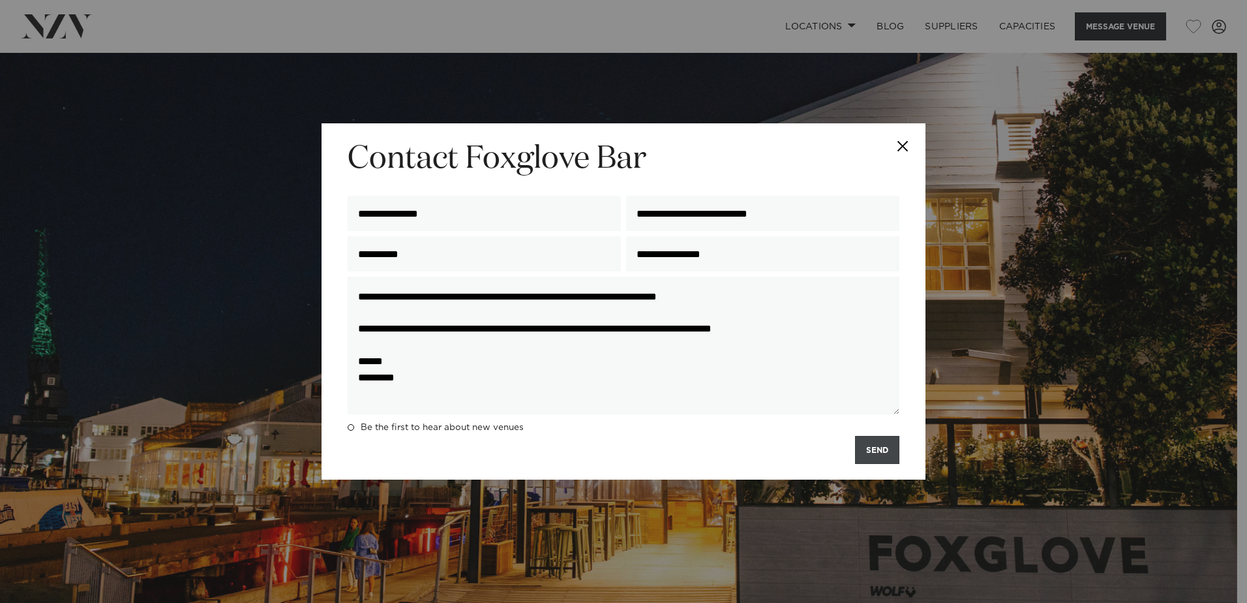
type textarea "**********"
drag, startPoint x: 869, startPoint y: 448, endPoint x: 861, endPoint y: 449, distance: 8.6
click at [868, 449] on button "SEND" at bounding box center [877, 450] width 44 height 28
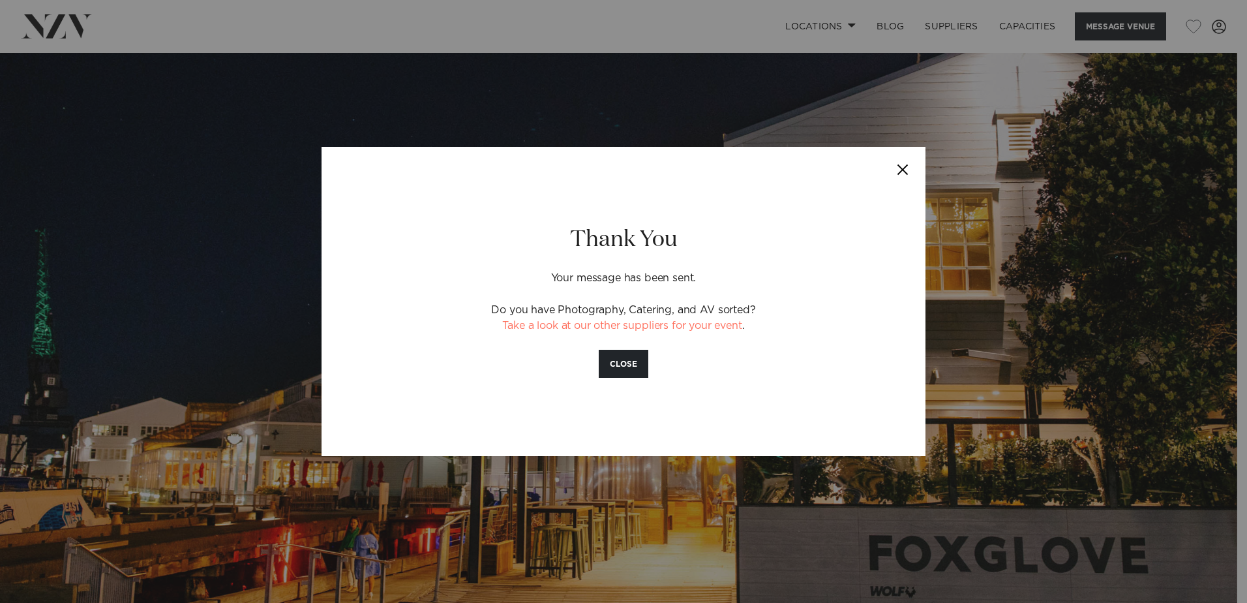
click at [904, 165] on button "Close" at bounding box center [903, 170] width 46 height 46
